Goal: Task Accomplishment & Management: Use online tool/utility

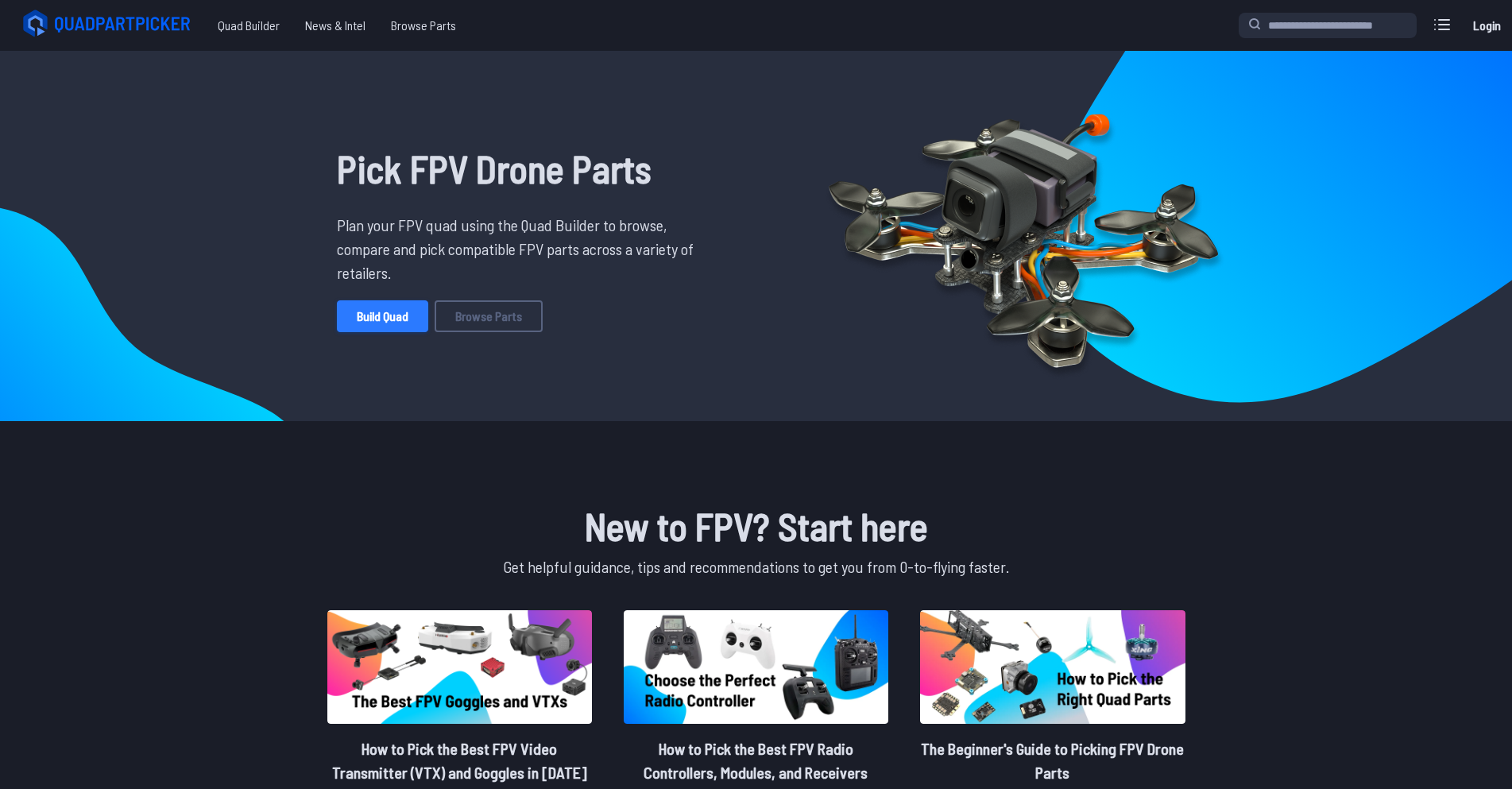
click at [405, 319] on link "Build Quad" at bounding box center [382, 317] width 91 height 32
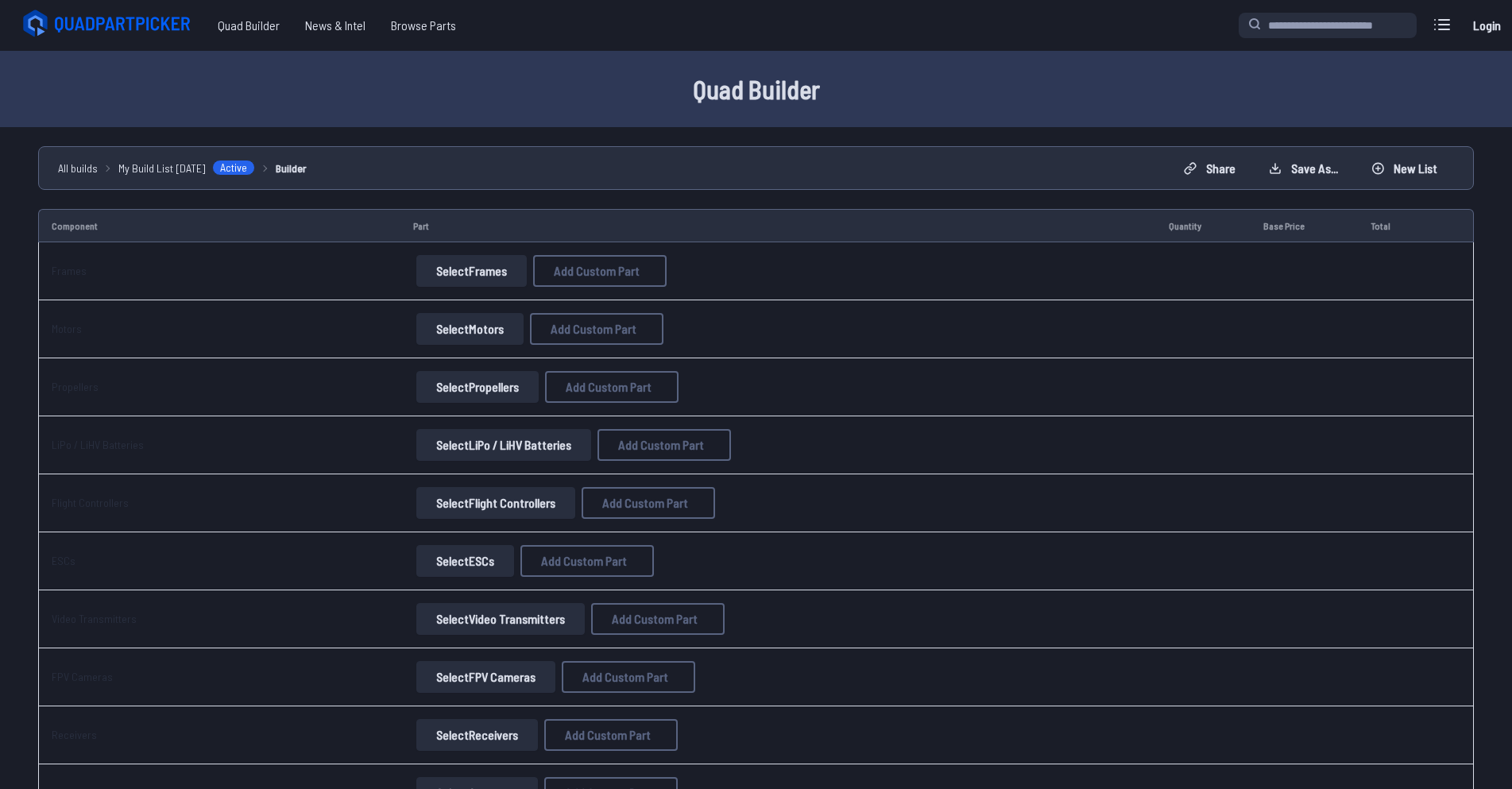
click at [448, 270] on button "Select Frames" at bounding box center [471, 271] width 111 height 32
click at [587, 266] on span "Add Custom Part" at bounding box center [596, 271] width 86 height 13
select select "**********"
